Goal: Find specific page/section: Find specific page/section

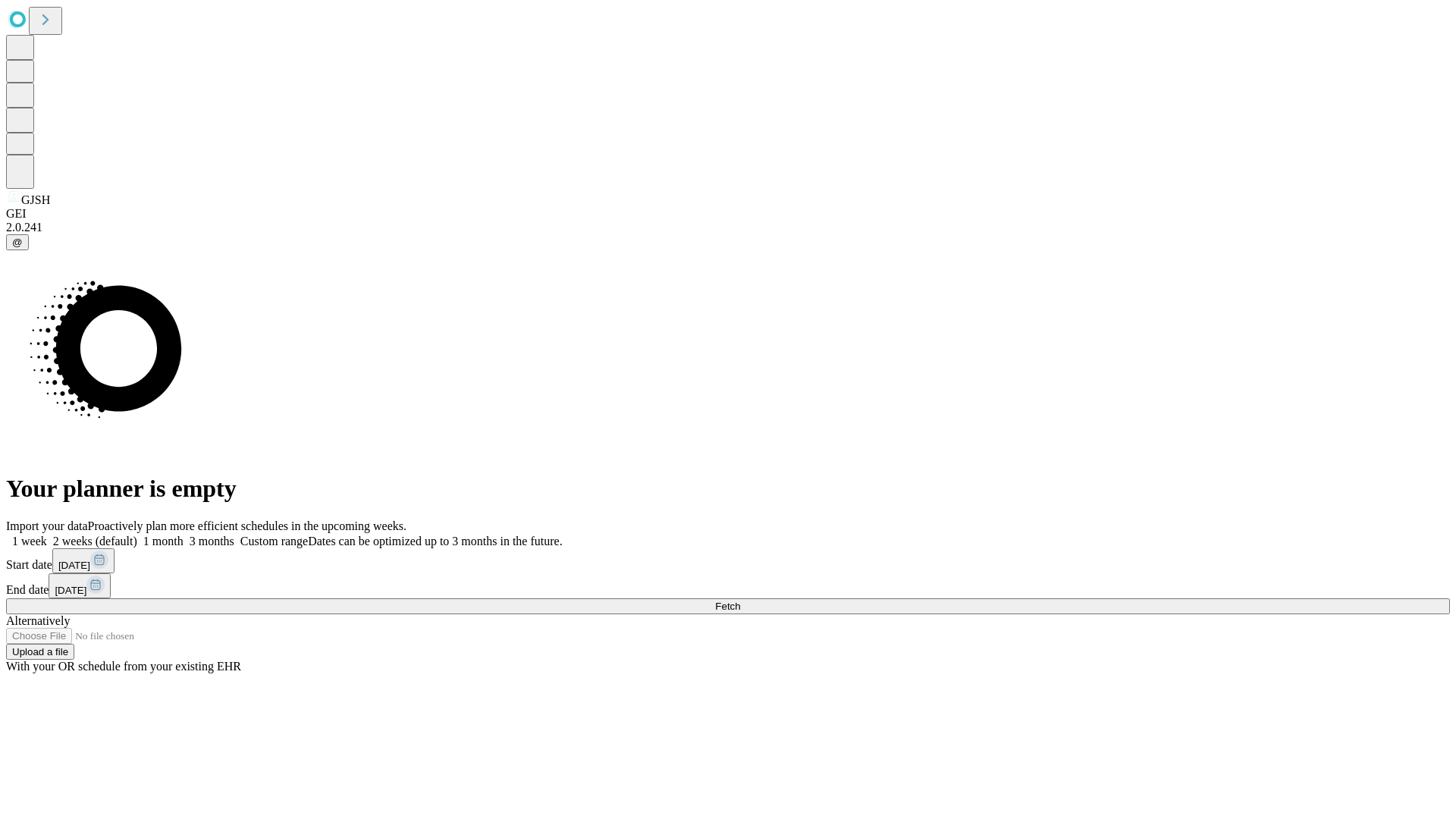
click at [740, 601] on span "Fetch" at bounding box center [728, 606] width 25 height 12
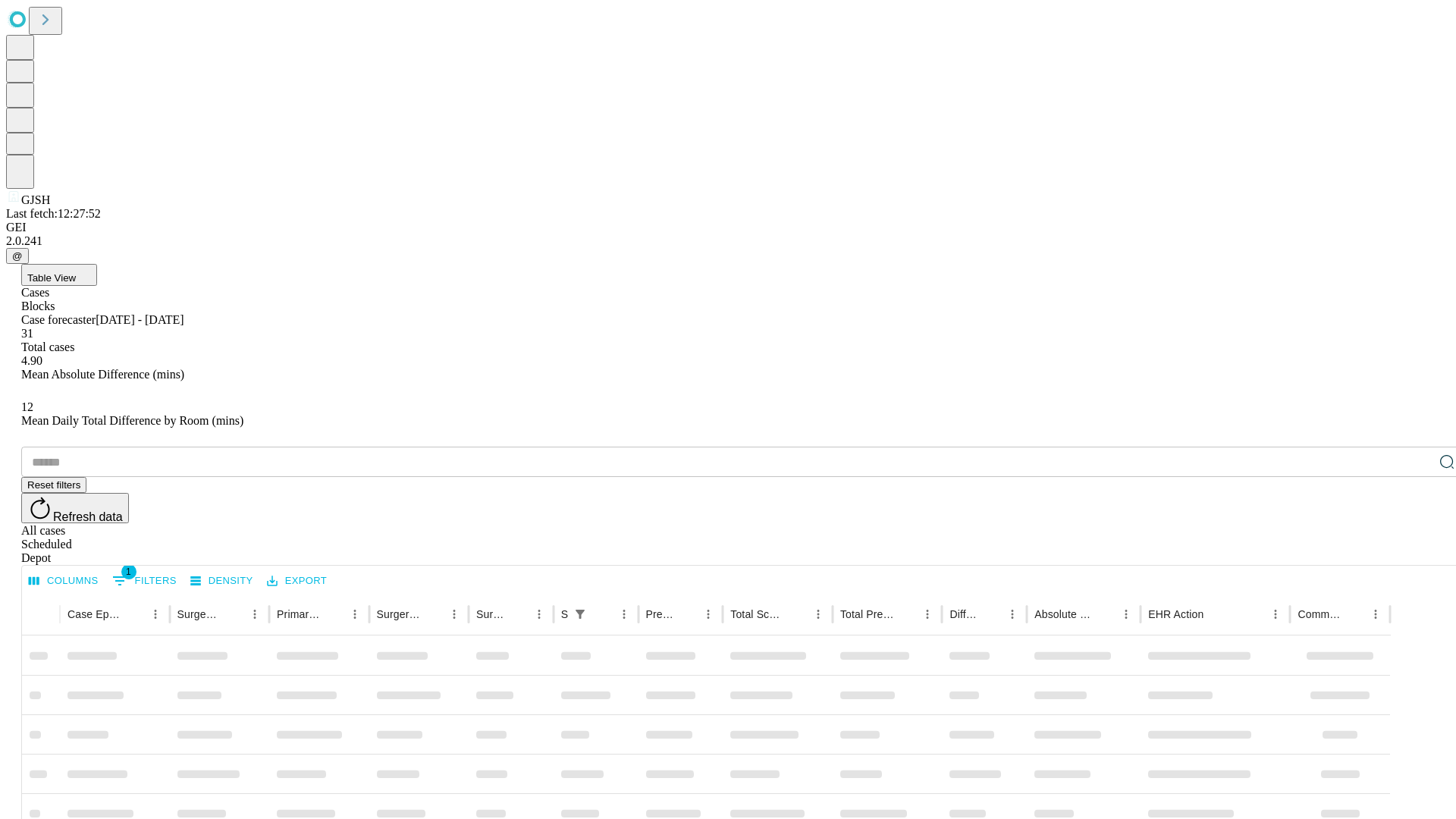
click at [1416, 552] on div "Depot" at bounding box center [743, 559] width 1443 height 14
